Goal: Task Accomplishment & Management: Manage account settings

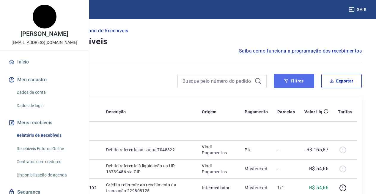
click at [298, 85] on button "Filtros" at bounding box center [294, 81] width 40 height 14
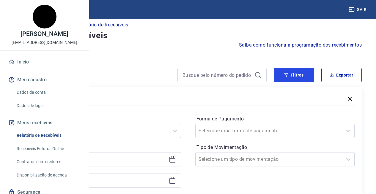
scroll to position [18, 0]
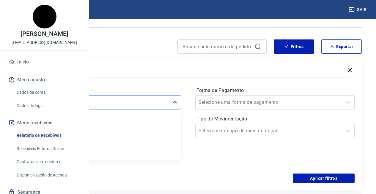
click at [181, 110] on div "option Limpar Filtro focused, 1 of 7. 7 results available. Use Up and Down to c…" at bounding box center [101, 102] width 160 height 14
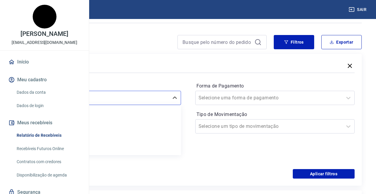
scroll to position [52, 0]
click at [181, 120] on div "Últimos 30 dias" at bounding box center [101, 120] width 160 height 12
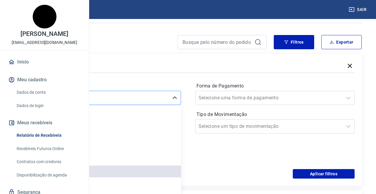
click at [166, 95] on div at bounding box center [95, 98] width 141 height 8
click at [166, 155] on div "Últimos 15 dias" at bounding box center [101, 158] width 160 height 12
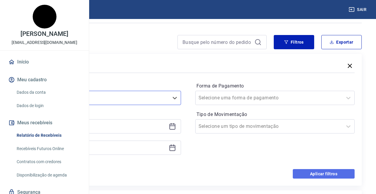
click at [325, 172] on button "Aplicar filtros" at bounding box center [324, 174] width 62 height 10
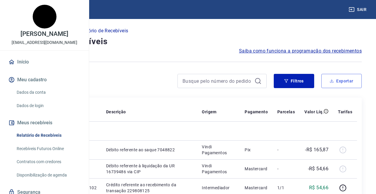
click at [348, 84] on button "Exportar" at bounding box center [341, 81] width 40 height 14
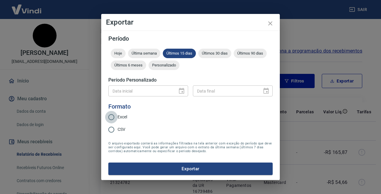
click at [110, 117] on input "Excel" at bounding box center [111, 117] width 12 height 12
radio input "true"
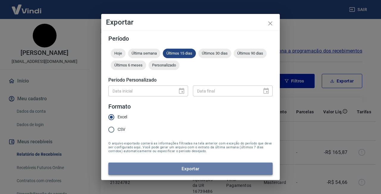
click at [218, 169] on button "Exportar" at bounding box center [190, 169] width 164 height 12
